Goal: Task Accomplishment & Management: Complete application form

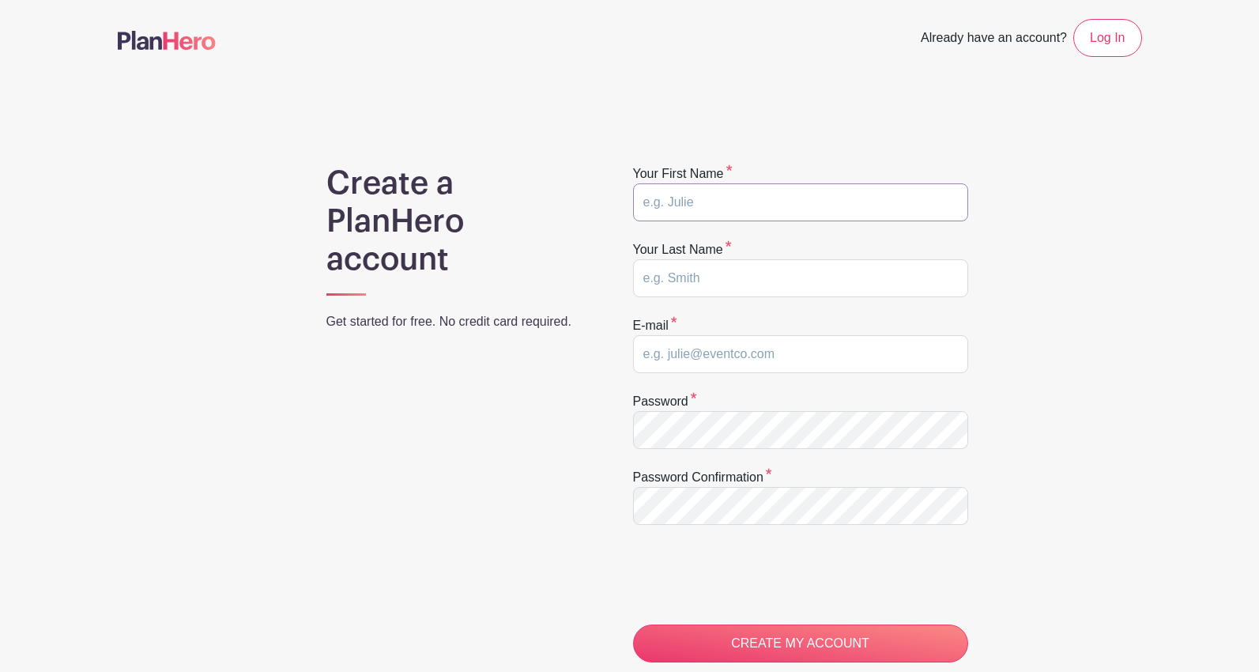
click at [684, 206] on input "text" at bounding box center [800, 202] width 335 height 38
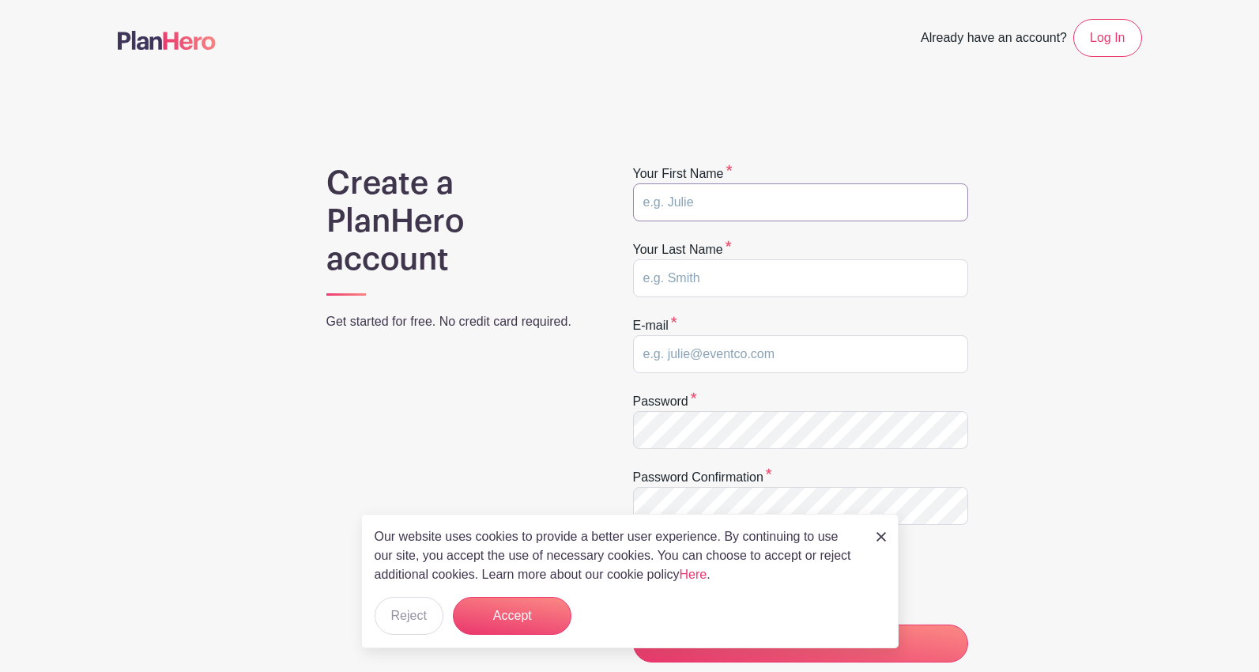
type input "[PERSON_NAME]"
type input "Krames"
click at [800, 349] on input "[EMAIL_ADDRESS][DOMAIN_NAME]" at bounding box center [800, 354] width 335 height 38
drag, startPoint x: 800, startPoint y: 349, endPoint x: 625, endPoint y: 357, distance: 175.7
click at [625, 357] on div "Create a PlanHero account Get started for free. No credit card required. Your f…" at bounding box center [630, 501] width 1025 height 674
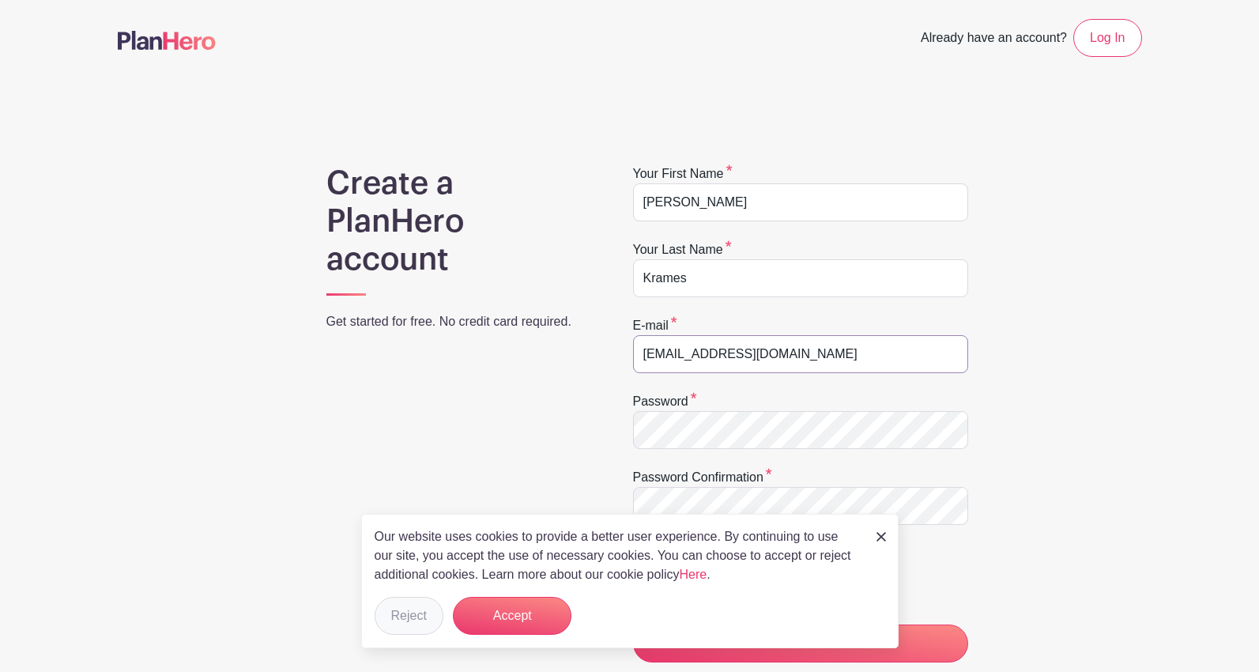
type input "[EMAIL_ADDRESS][DOMAIN_NAME]"
click at [398, 621] on button "Reject" at bounding box center [409, 616] width 69 height 38
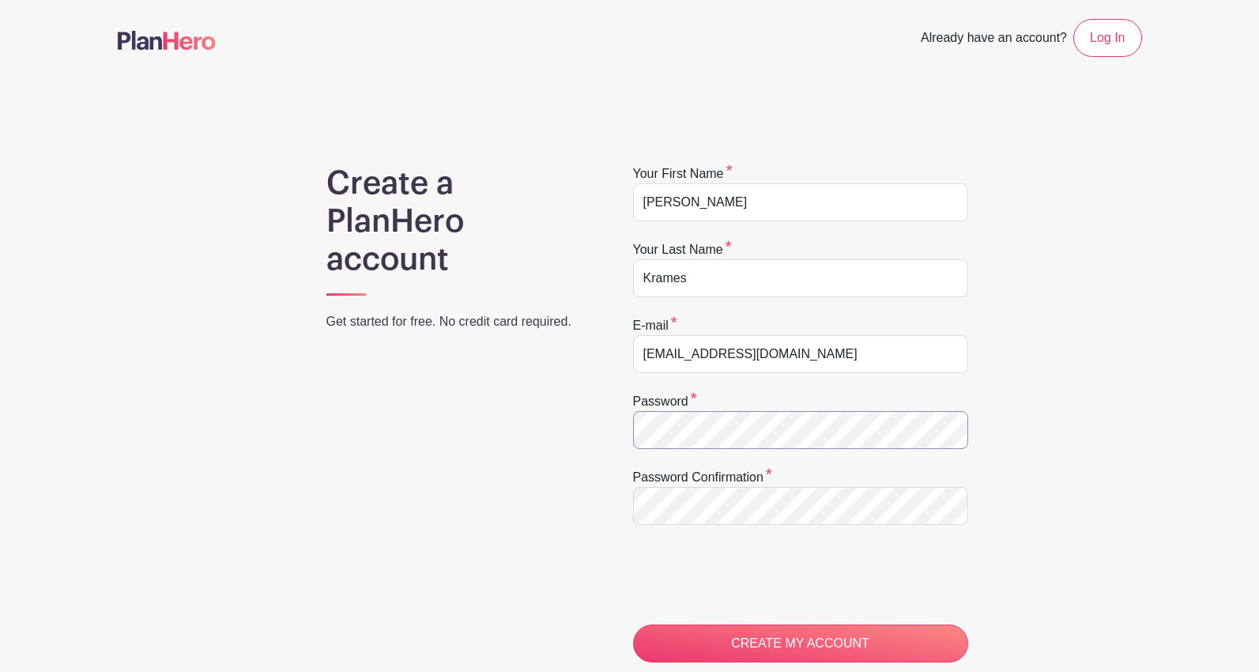
click at [602, 434] on div "Create a PlanHero account Get started for free. No credit card required. Your f…" at bounding box center [630, 501] width 1025 height 674
click at [627, 506] on div "Create a PlanHero account Get started for free. No credit card required. Your f…" at bounding box center [630, 501] width 1025 height 674
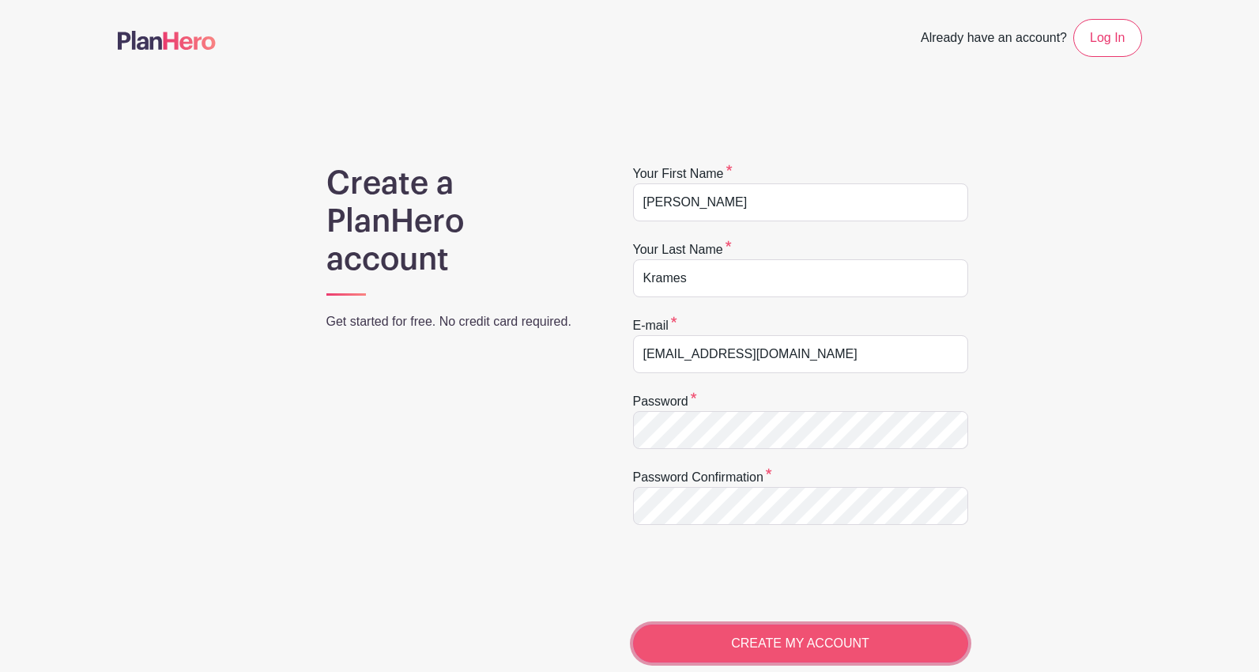
click at [794, 637] on input "CREATE MY ACCOUNT" at bounding box center [800, 644] width 335 height 38
